Goal: Use online tool/utility: Utilize a website feature to perform a specific function

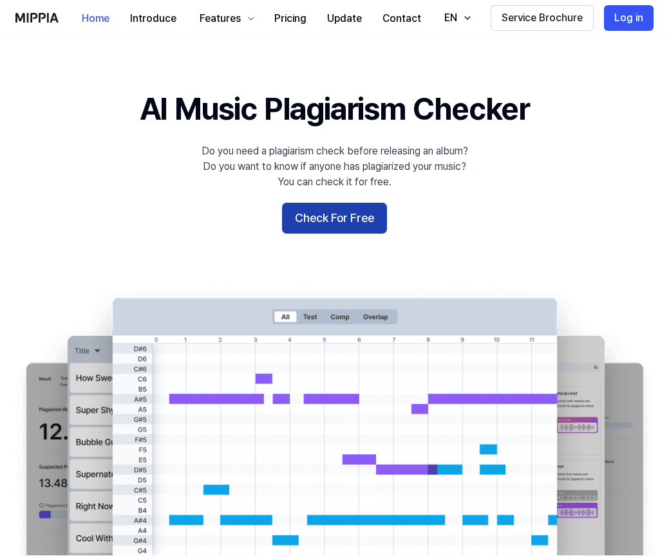
click at [343, 203] on button "Check For Free" at bounding box center [334, 218] width 105 height 31
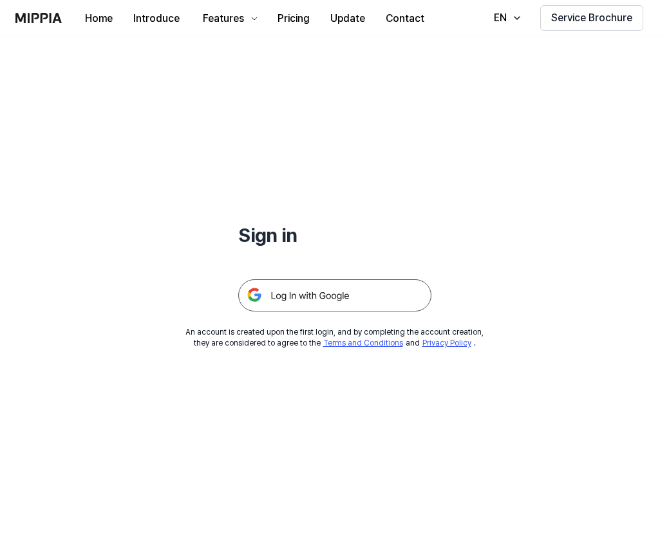
click at [326, 295] on img at bounding box center [334, 295] width 193 height 32
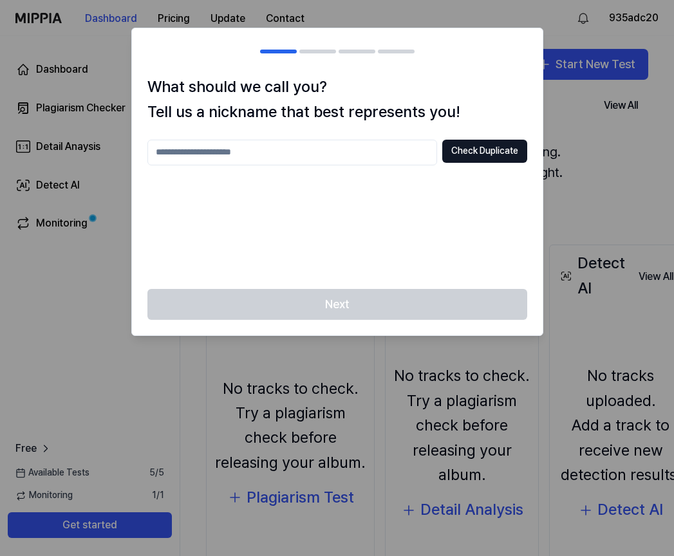
click at [342, 152] on input "text" at bounding box center [292, 153] width 290 height 26
type input "******"
click at [478, 156] on button "Check Duplicate" at bounding box center [484, 151] width 85 height 23
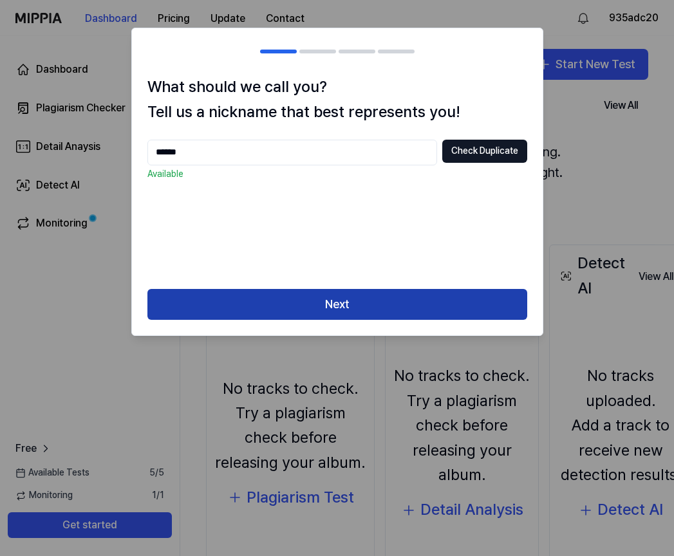
click at [355, 310] on button "Next" at bounding box center [337, 304] width 380 height 31
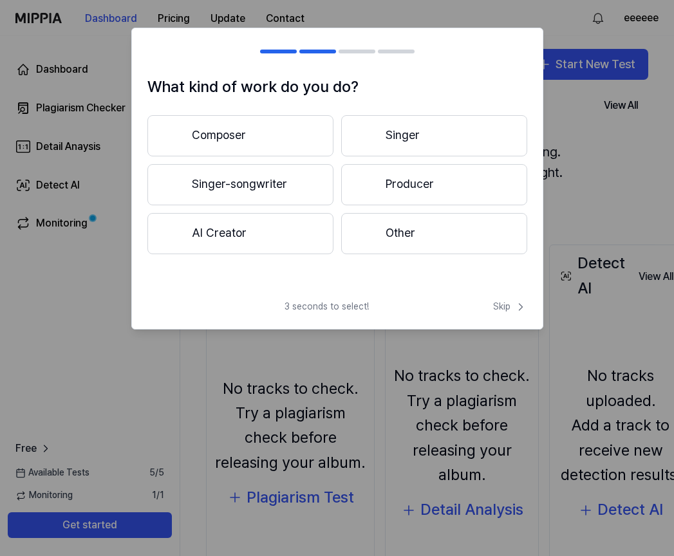
click at [424, 129] on button "Singer" at bounding box center [434, 135] width 186 height 41
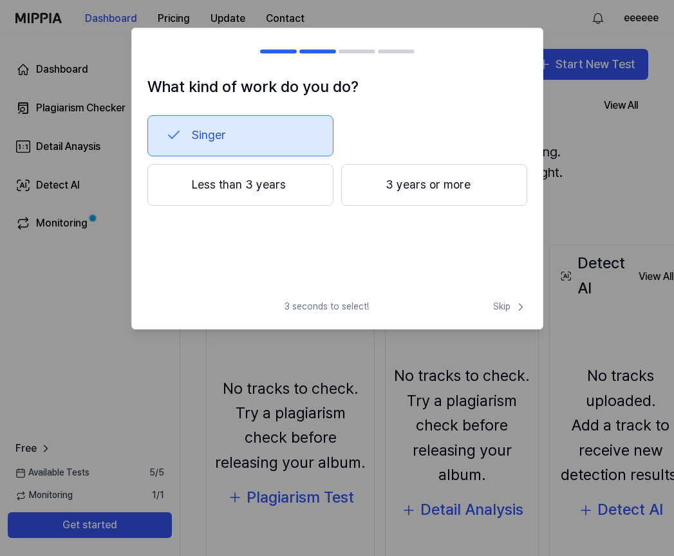
click at [408, 181] on button "3 years or more" at bounding box center [434, 185] width 186 height 42
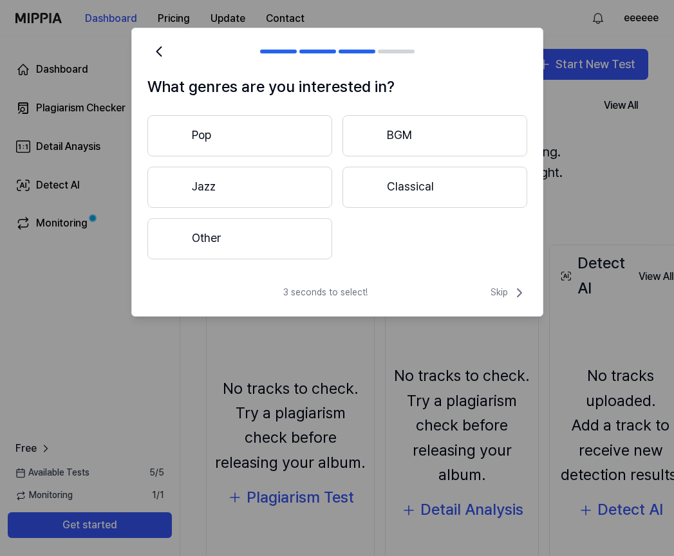
click at [396, 185] on button "Classical" at bounding box center [435, 187] width 185 height 41
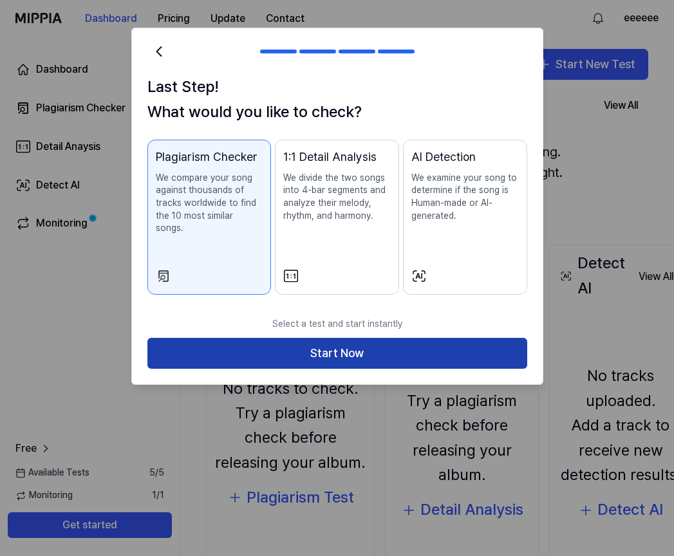
click at [371, 338] on button "Start Now" at bounding box center [337, 353] width 380 height 31
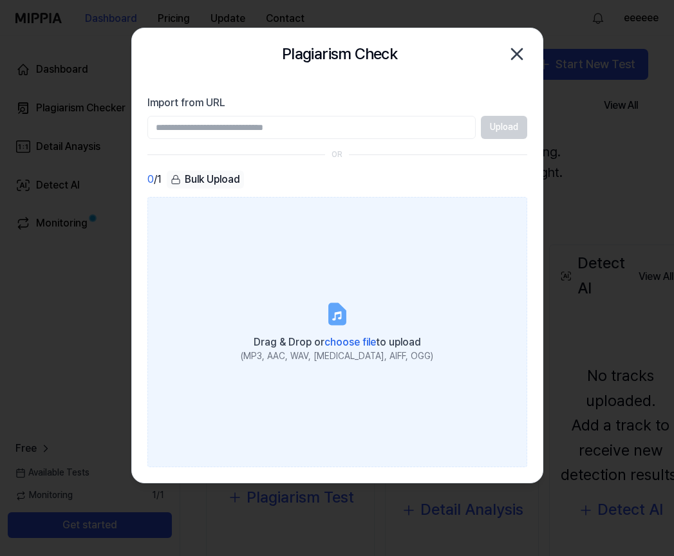
click at [311, 289] on label "Drag & Drop or choose file to upload (MP3, AAC, WAV, FLAC, AIFF, OGG)" at bounding box center [337, 332] width 380 height 270
click at [0, 0] on input "Drag & Drop or choose file to upload (MP3, AAC, WAV, FLAC, AIFF, OGG)" at bounding box center [0, 0] width 0 height 0
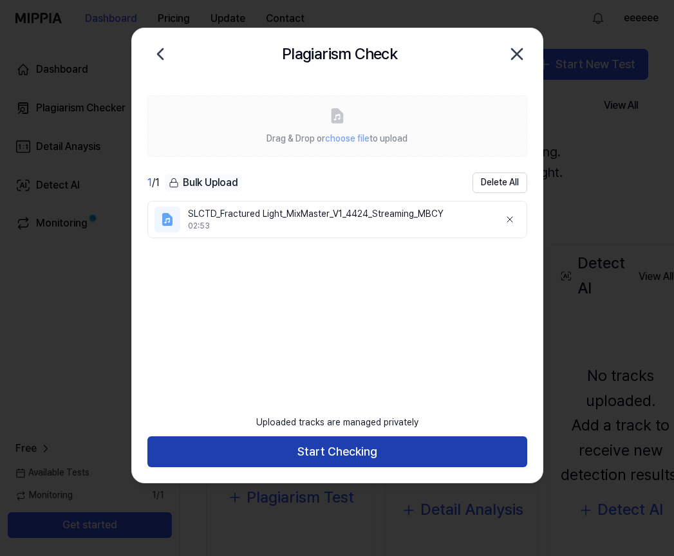
click at [369, 449] on button "Start Checking" at bounding box center [337, 451] width 380 height 31
